Goal: Use online tool/utility: Utilize a website feature to perform a specific function

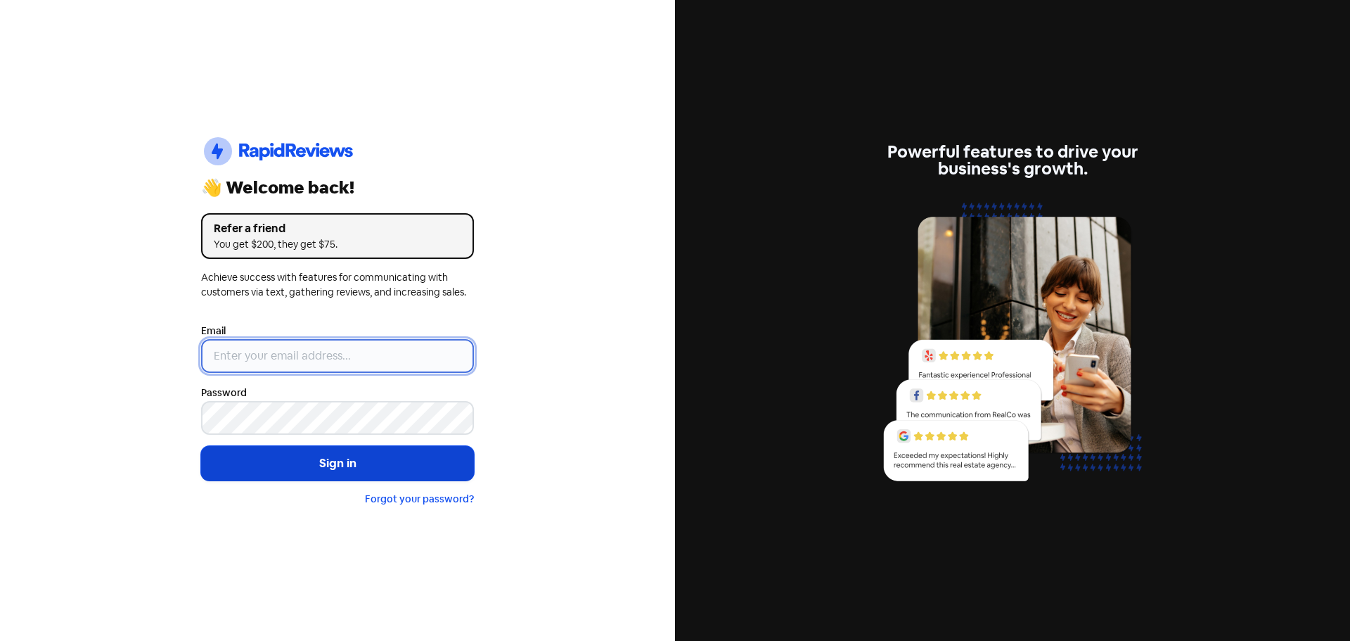
type input "[PERSON_NAME][EMAIL_ADDRESS][DOMAIN_NAME]"
click at [255, 476] on button "Sign in" at bounding box center [337, 463] width 273 height 35
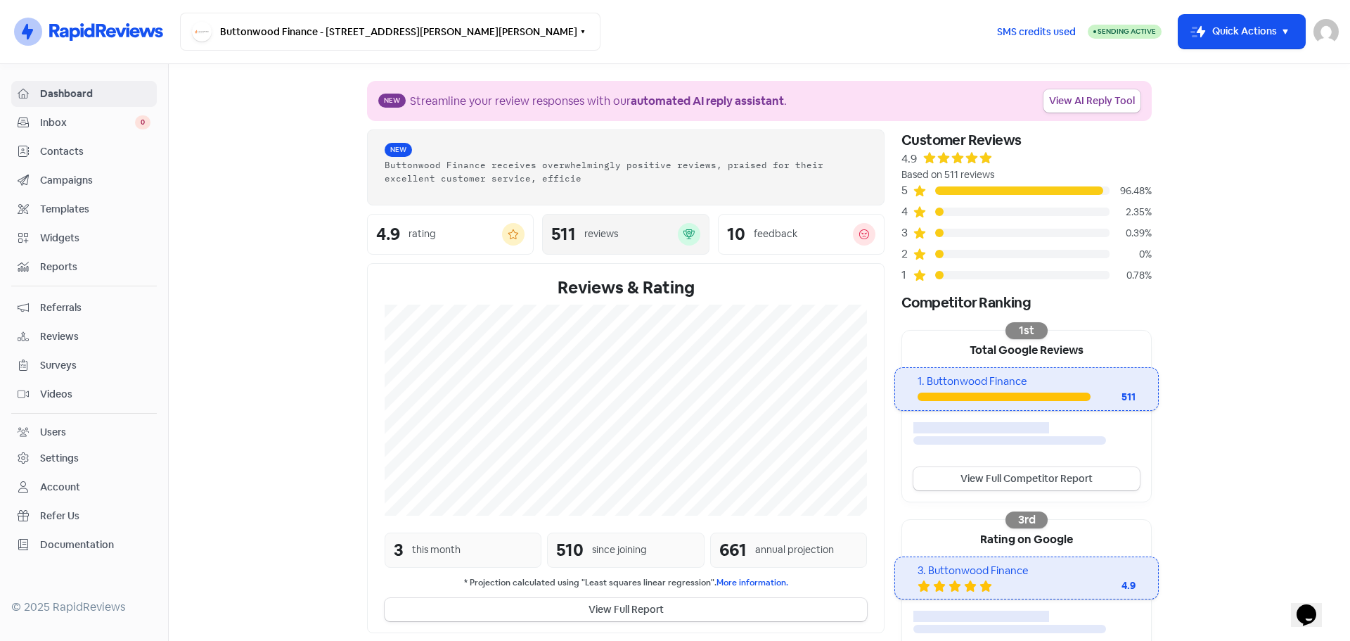
click at [629, 232] on div "reviews" at bounding box center [630, 233] width 93 height 15
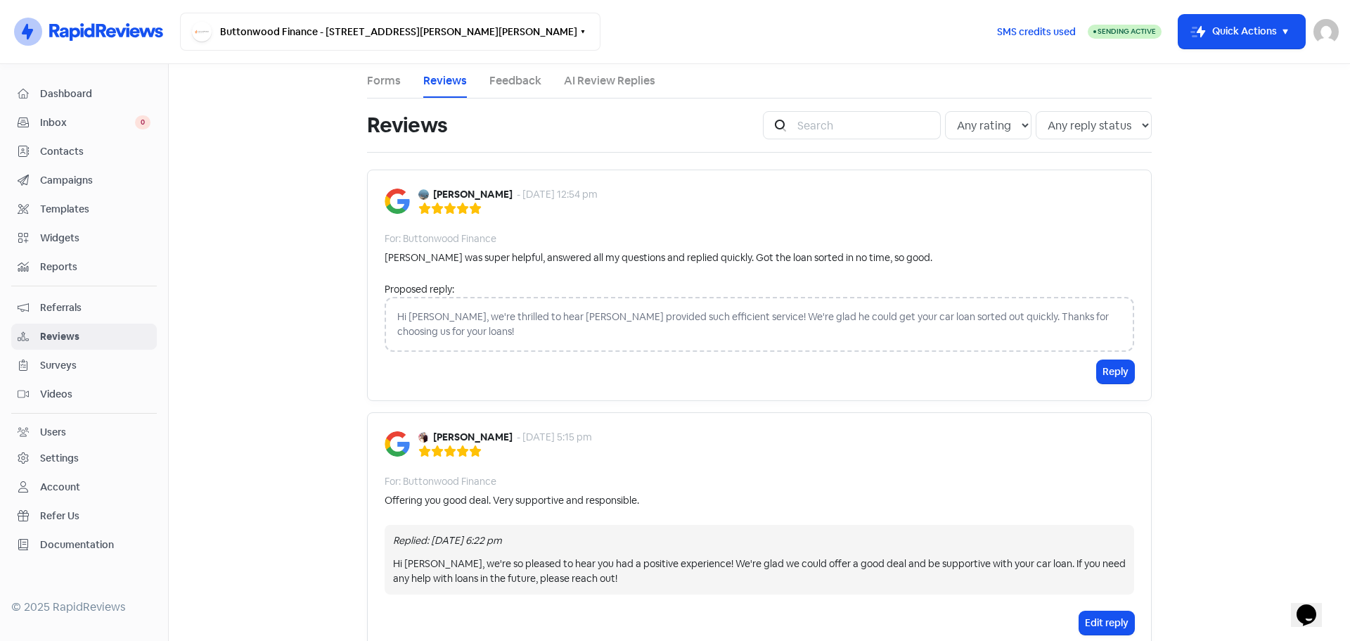
click at [374, 81] on link "Forms" at bounding box center [384, 80] width 34 height 17
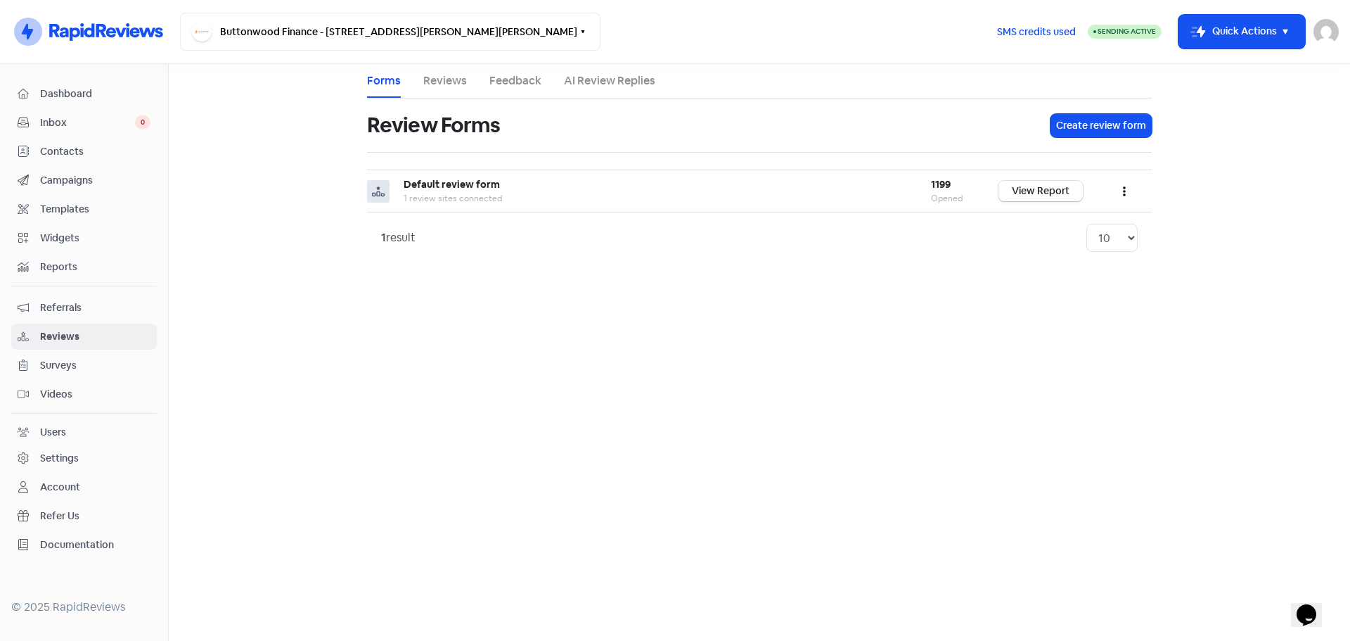
click at [84, 147] on span "Contacts" at bounding box center [95, 151] width 110 height 15
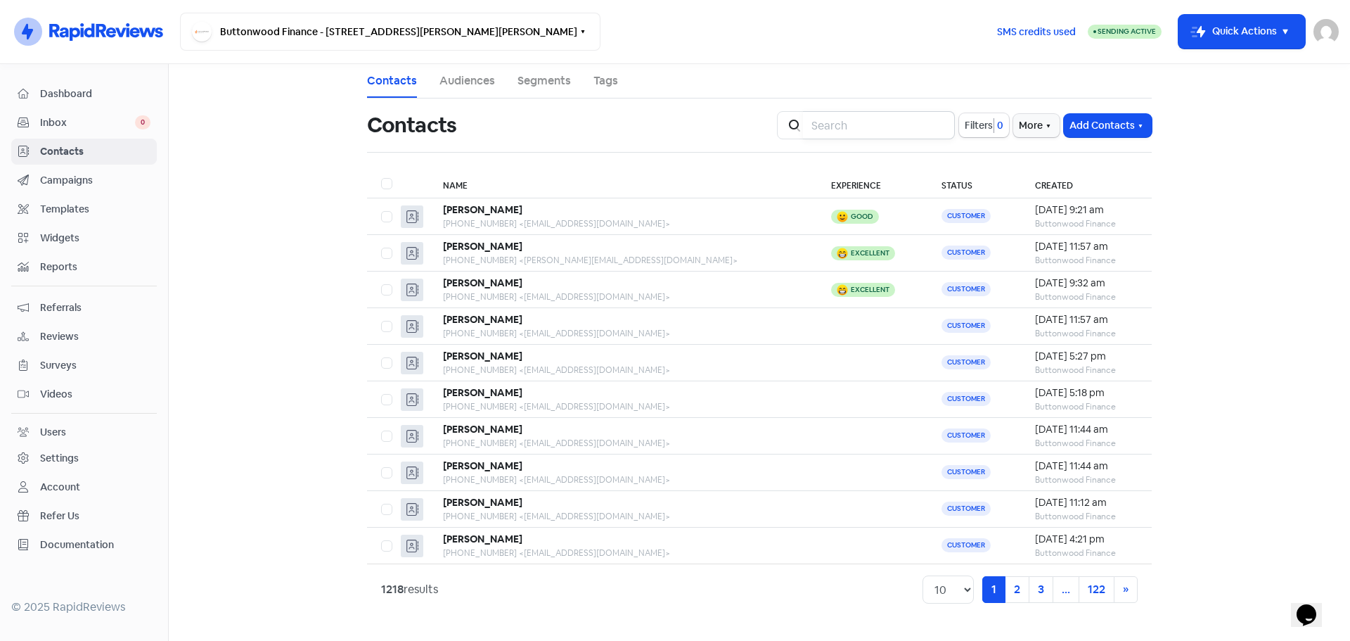
click at [859, 129] on input "search" at bounding box center [879, 125] width 152 height 28
type input "[PERSON_NAME]"
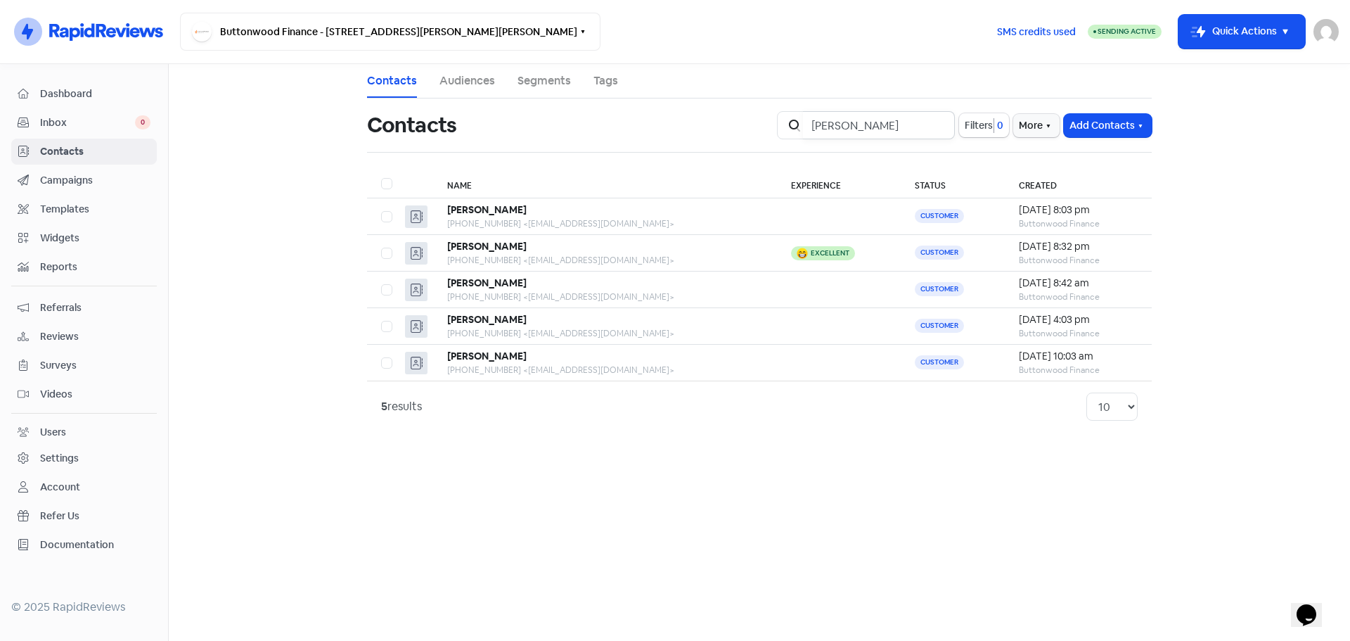
drag, startPoint x: 876, startPoint y: 127, endPoint x: 688, endPoint y: 124, distance: 187.8
click at [688, 124] on div "Contacts Icon For Search [PERSON_NAME] 0 More Add Contacts" at bounding box center [760, 125] width 802 height 45
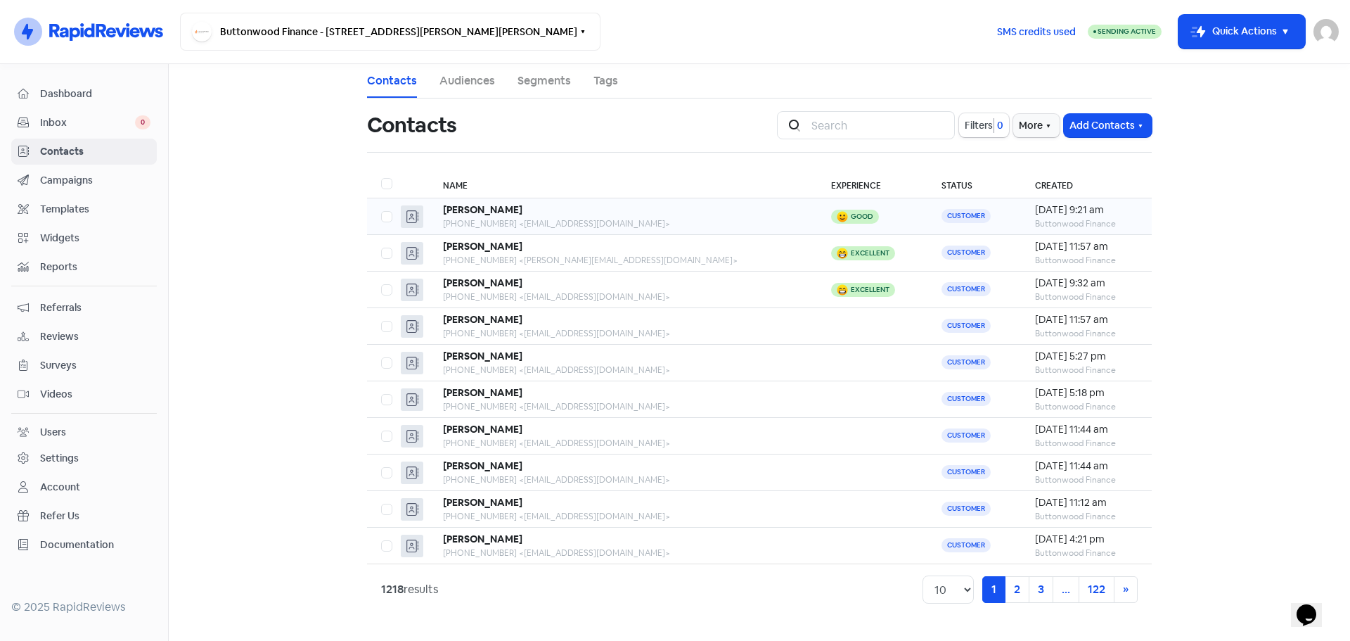
click at [851, 213] on div "Good" at bounding box center [862, 216] width 23 height 7
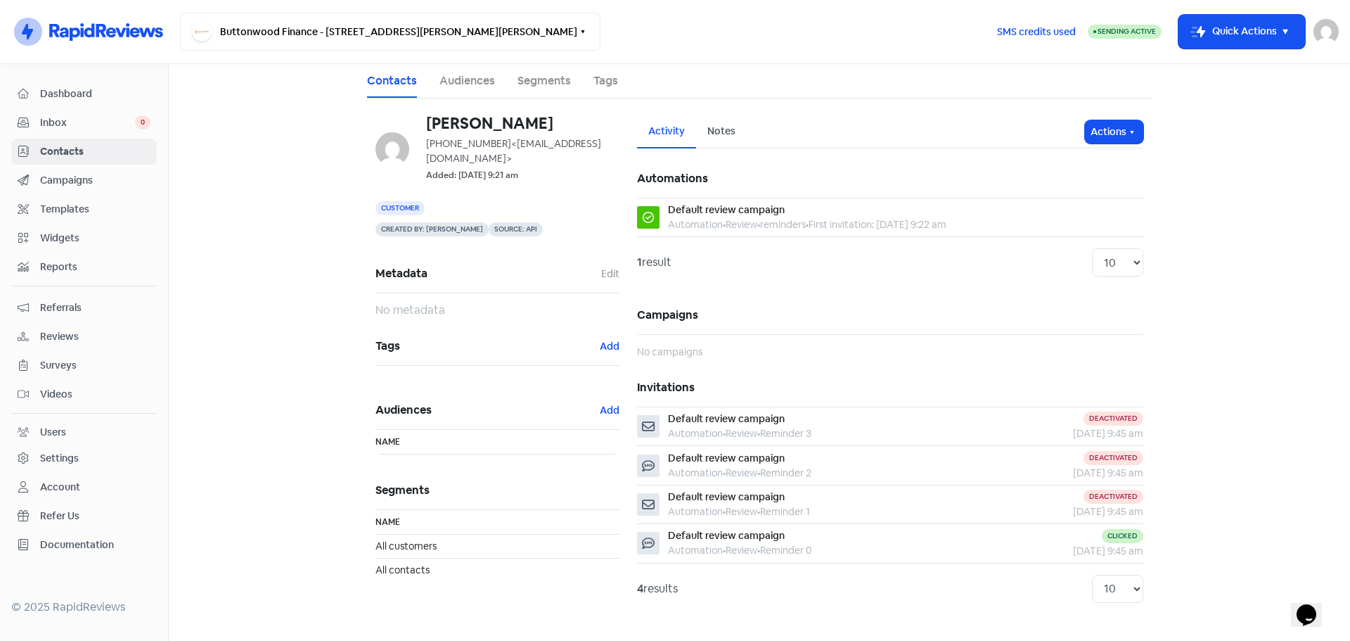
click at [260, 275] on main "Contacts Audiences Segments Tags [PERSON_NAME] [PHONE_NUMBER] <[EMAIL_ADDRESS][…" at bounding box center [760, 352] width 1182 height 577
click at [75, 27] on icon at bounding box center [105, 31] width 115 height 21
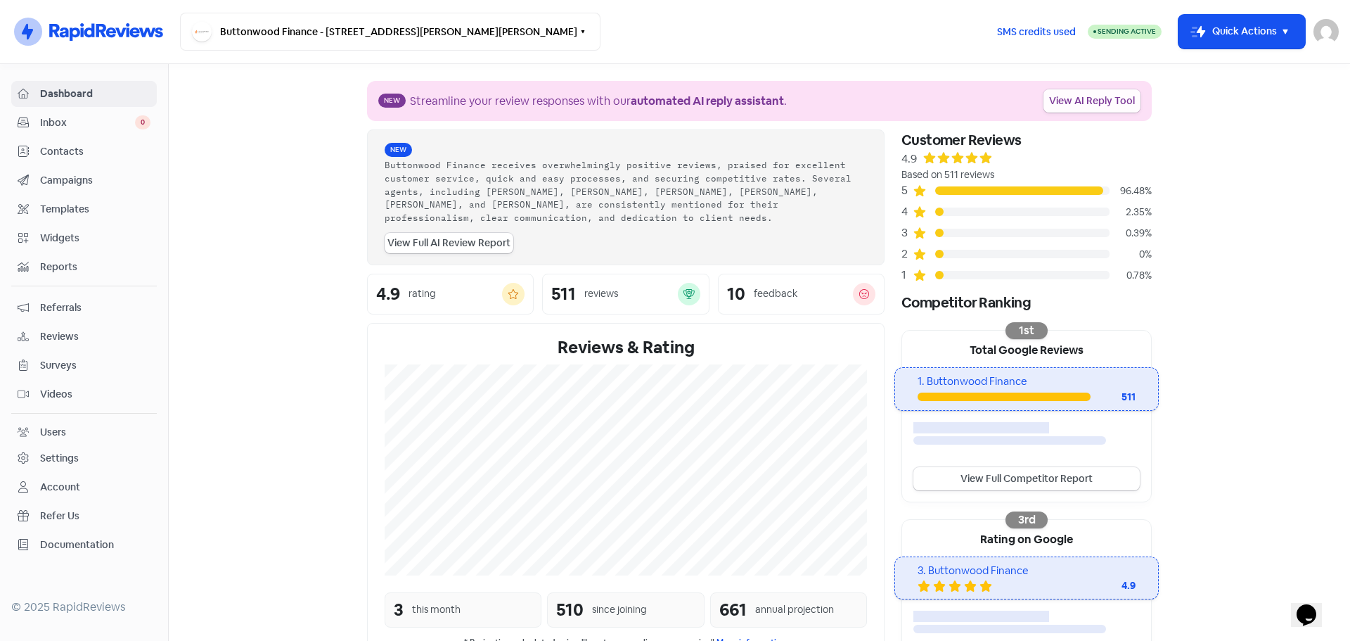
click at [1085, 103] on link "View AI Reply Tool" at bounding box center [1092, 100] width 97 height 23
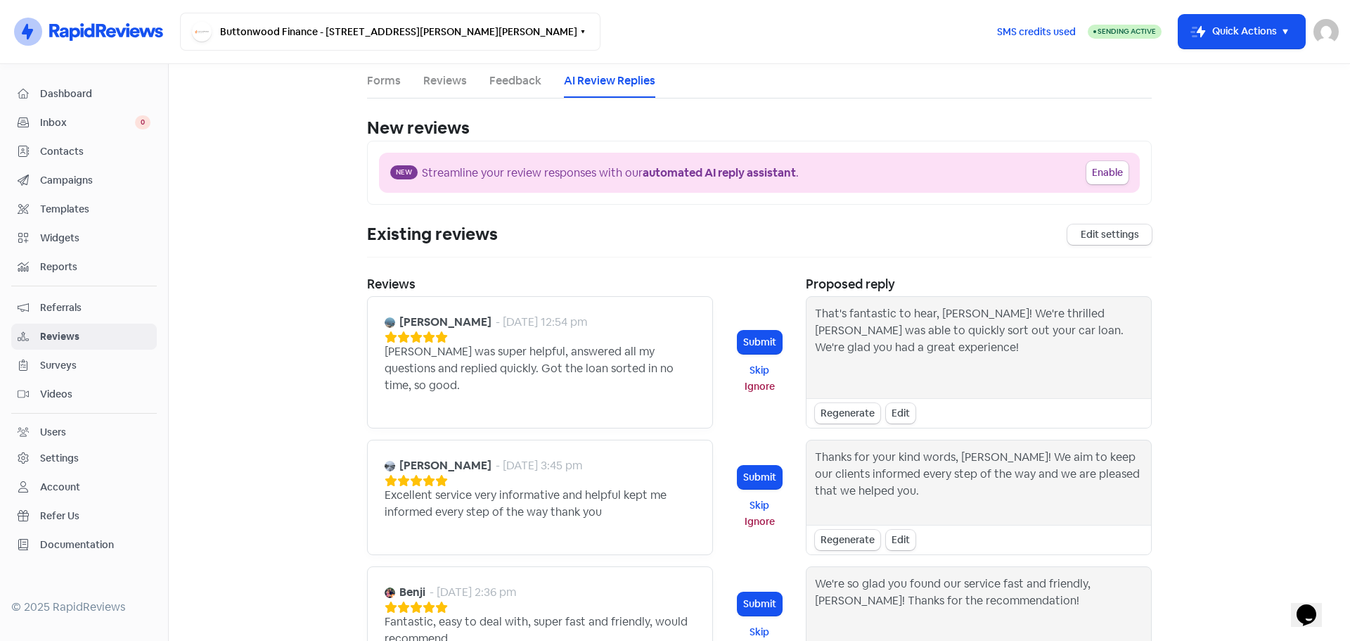
click at [1238, 359] on main "Forms Reviews Feedback AI Review Replies New reviews Enable AI Review Replies D…" at bounding box center [760, 352] width 1182 height 577
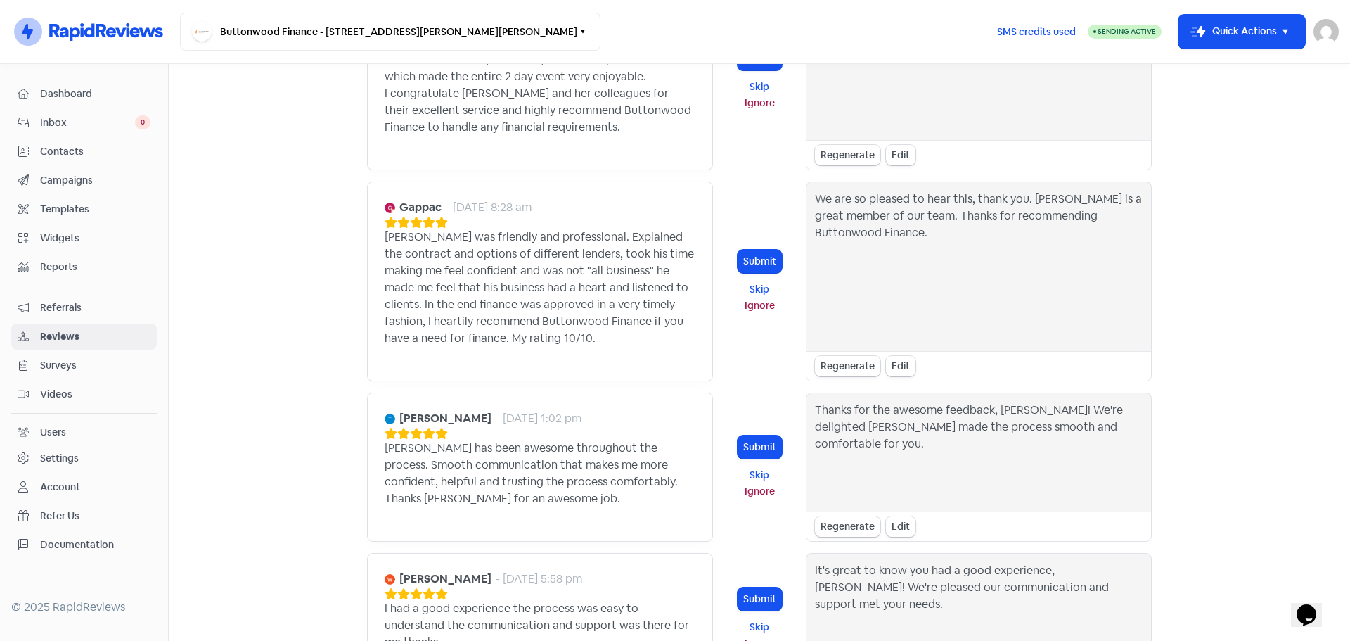
scroll to position [1383, 0]
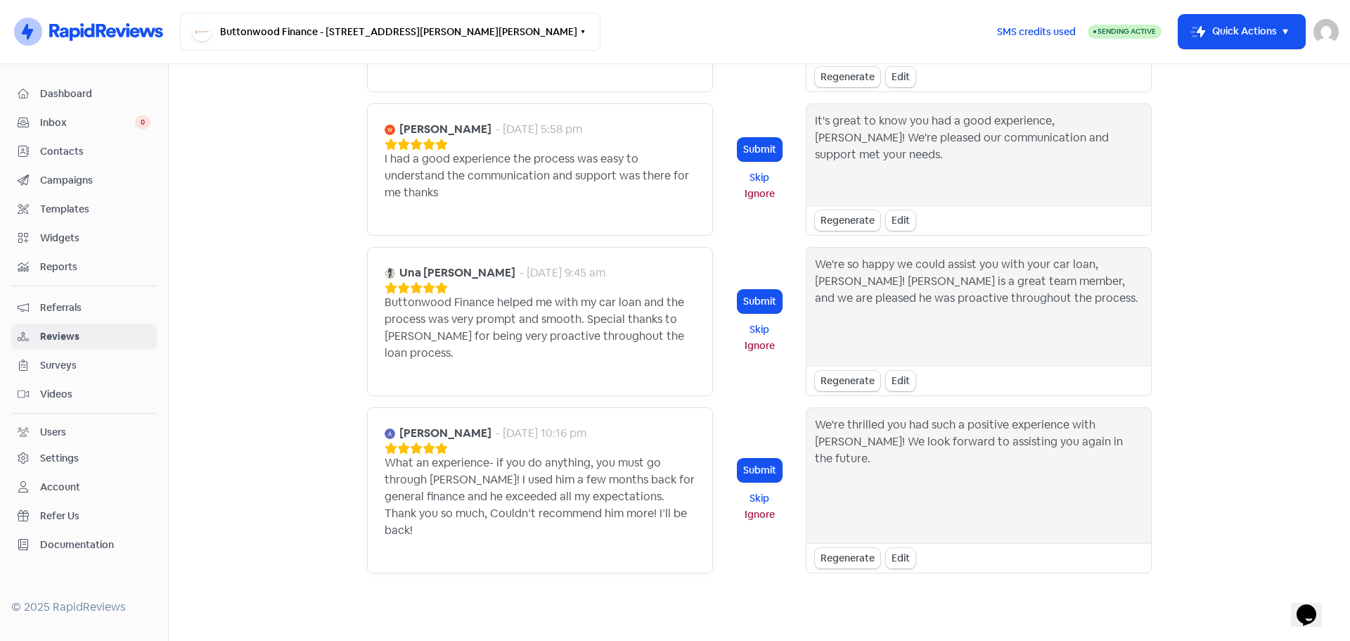
click at [236, 186] on main "Forms Reviews Feedback AI Review Replies New reviews Enable AI Review Replies D…" at bounding box center [760, 352] width 1182 height 577
click at [757, 459] on button "Submit" at bounding box center [760, 470] width 44 height 23
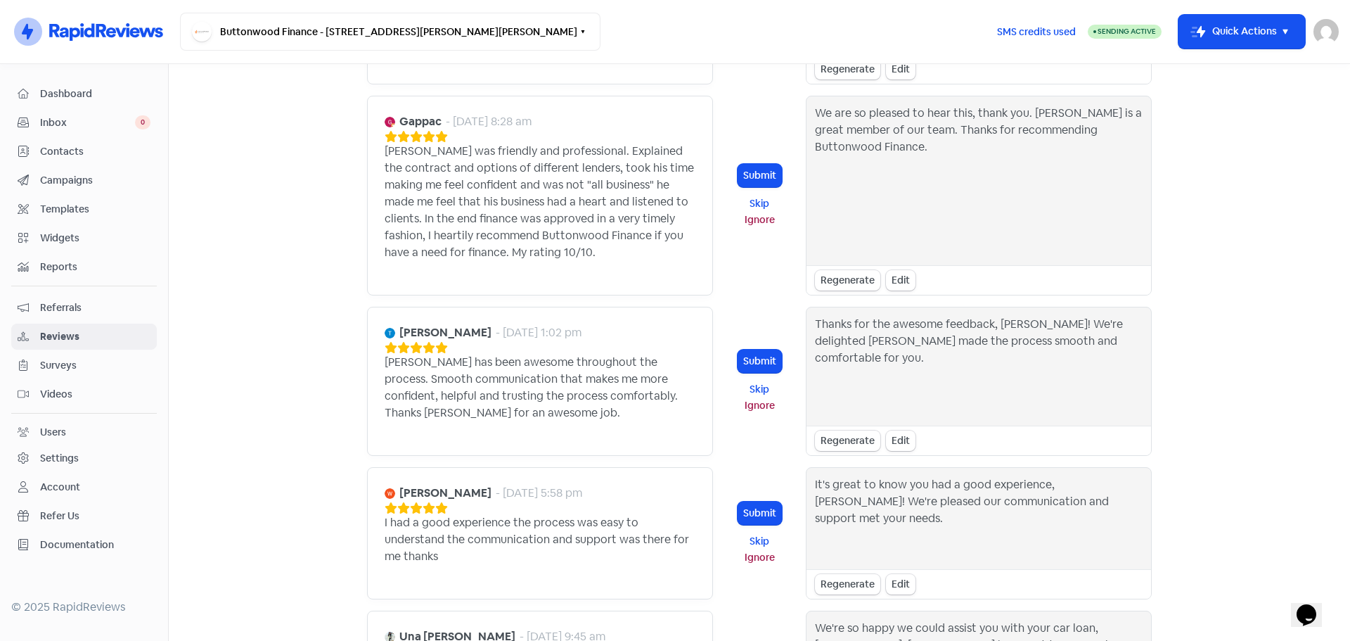
scroll to position [944, 0]
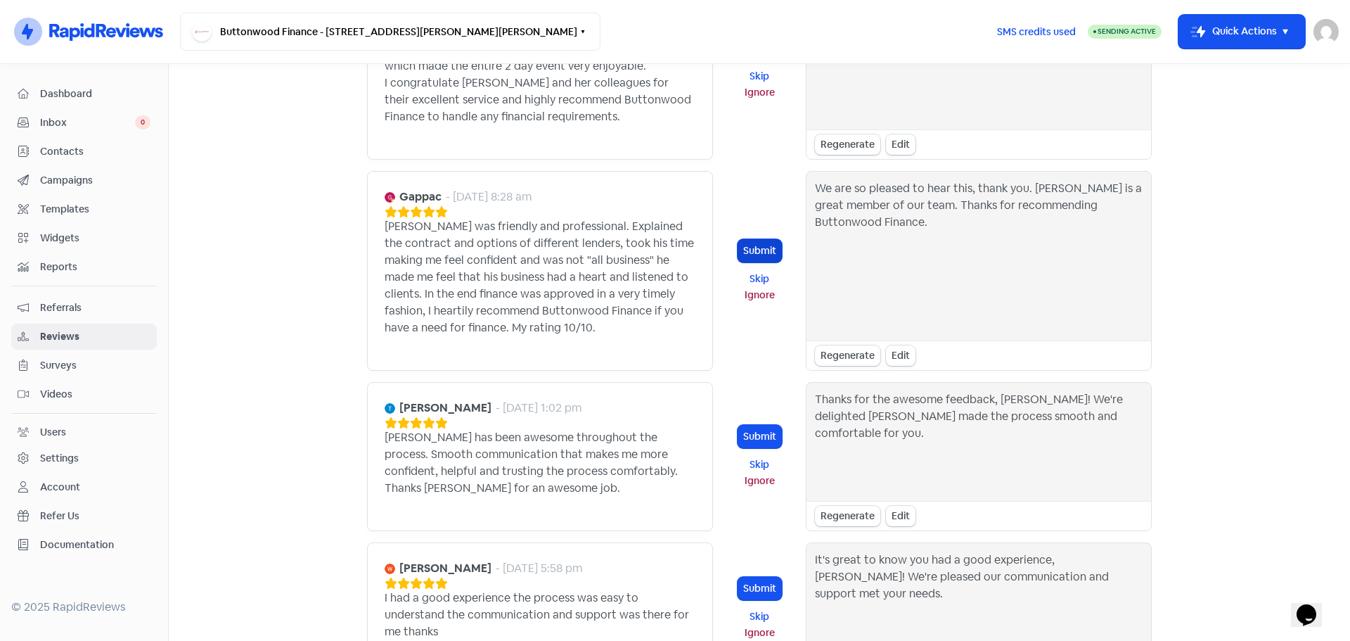
click at [755, 239] on button "Submit" at bounding box center [760, 250] width 44 height 23
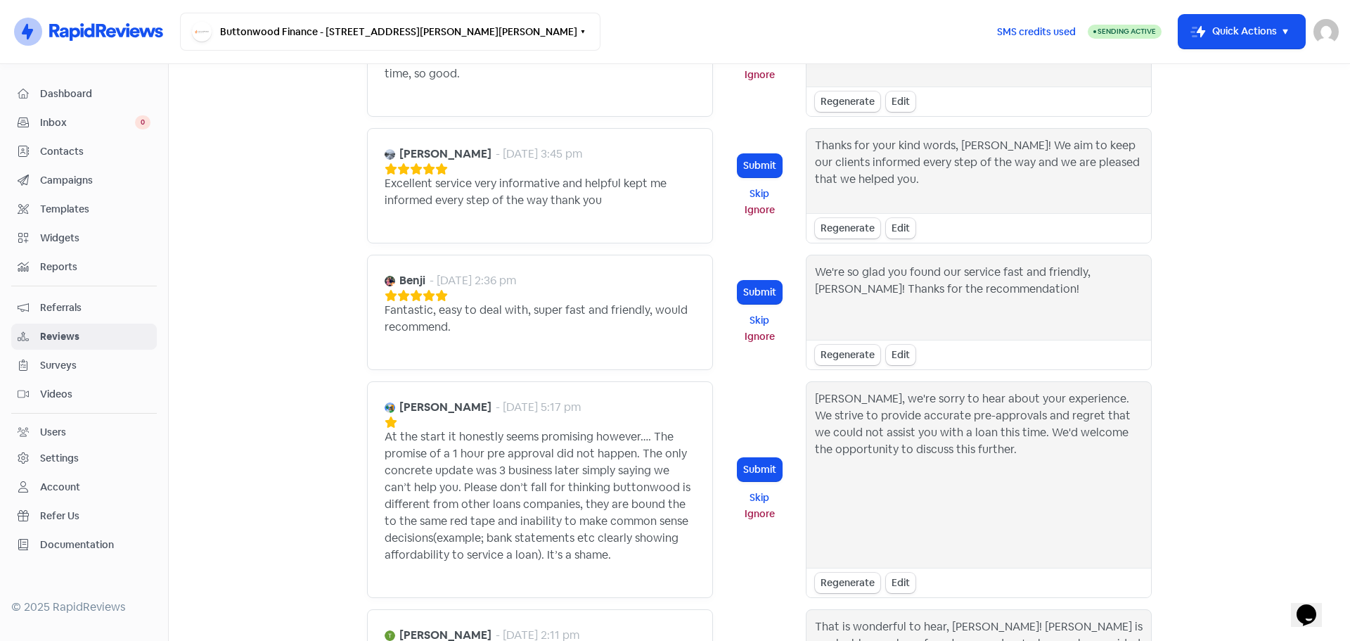
scroll to position [311, 0]
click at [756, 281] on button "Submit" at bounding box center [760, 292] width 44 height 23
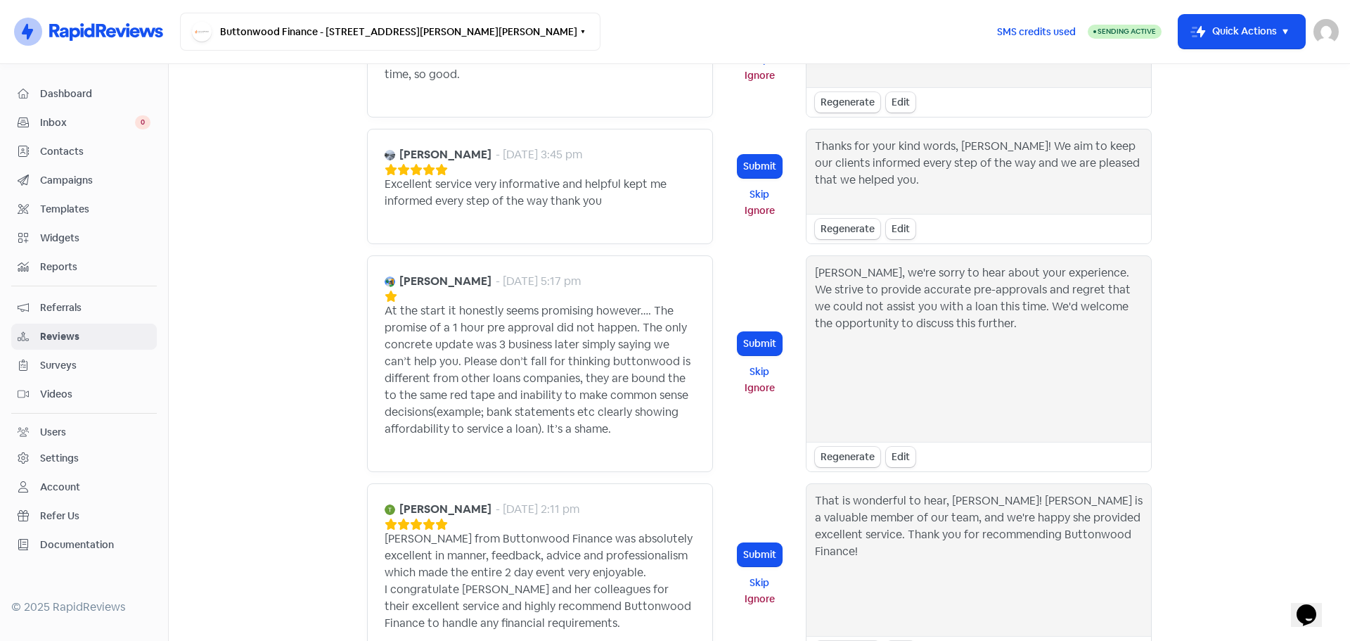
click at [265, 257] on main "Forms Reviews Feedback AI Review Replies New reviews Enable AI Review Replies D…" at bounding box center [760, 352] width 1182 height 577
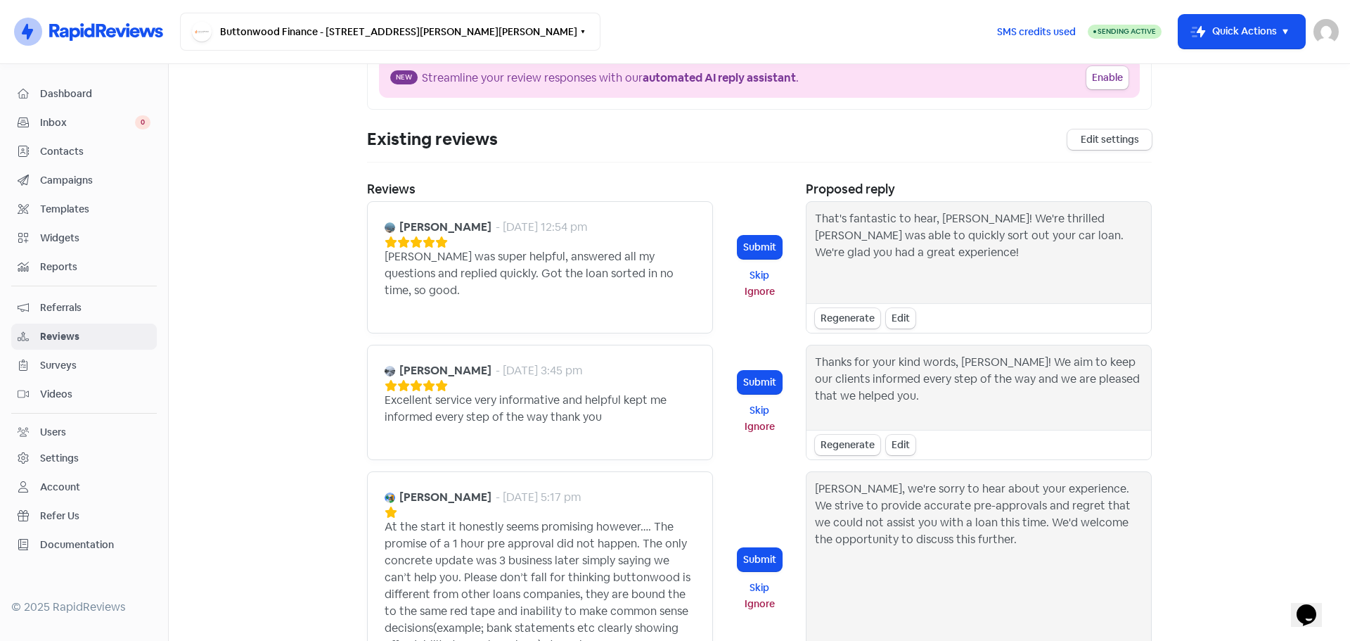
scroll to position [0, 0]
